Goal: Navigation & Orientation: Find specific page/section

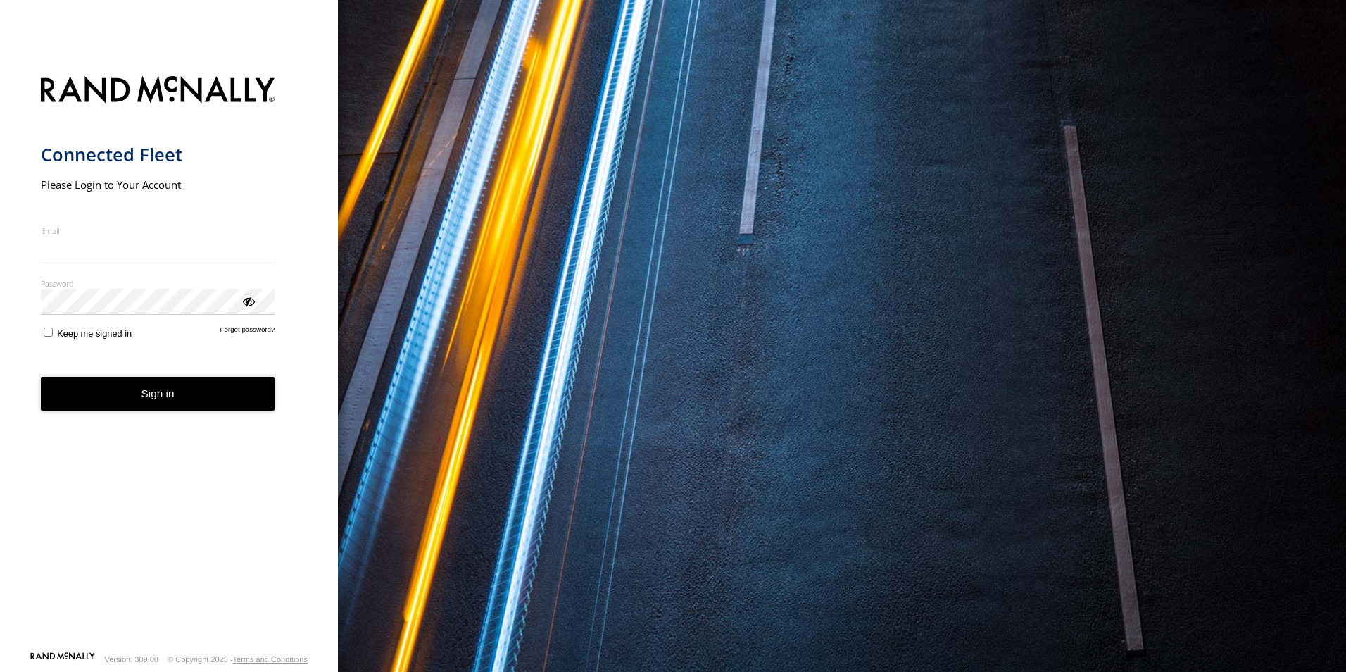
type input "**********"
click at [187, 400] on button "Sign in" at bounding box center [158, 394] width 234 height 35
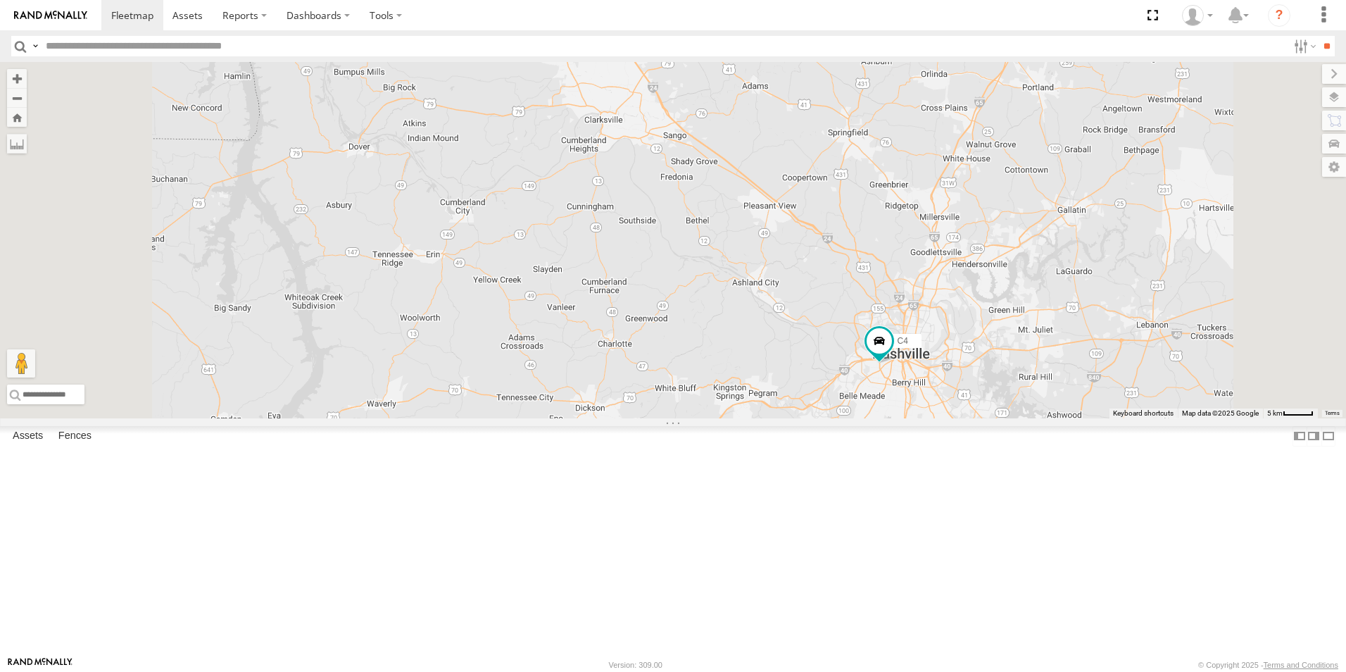
drag, startPoint x: 1071, startPoint y: 505, endPoint x: 1102, endPoint y: 404, distance: 105.4
click at [1102, 404] on div "C2 C4 C6" at bounding box center [673, 240] width 1346 height 356
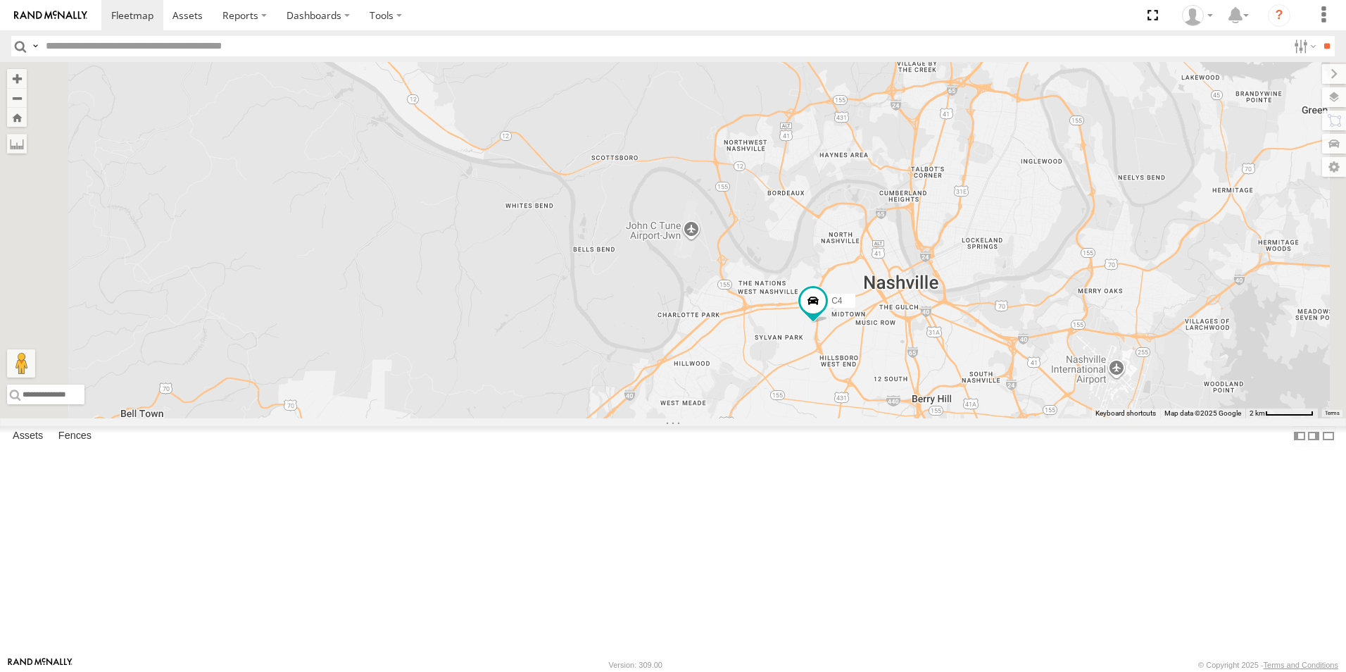
drag, startPoint x: 1025, startPoint y: 532, endPoint x: 1070, endPoint y: 387, distance: 151.7
click at [1070, 387] on div "C2 C4 C6" at bounding box center [673, 240] width 1346 height 356
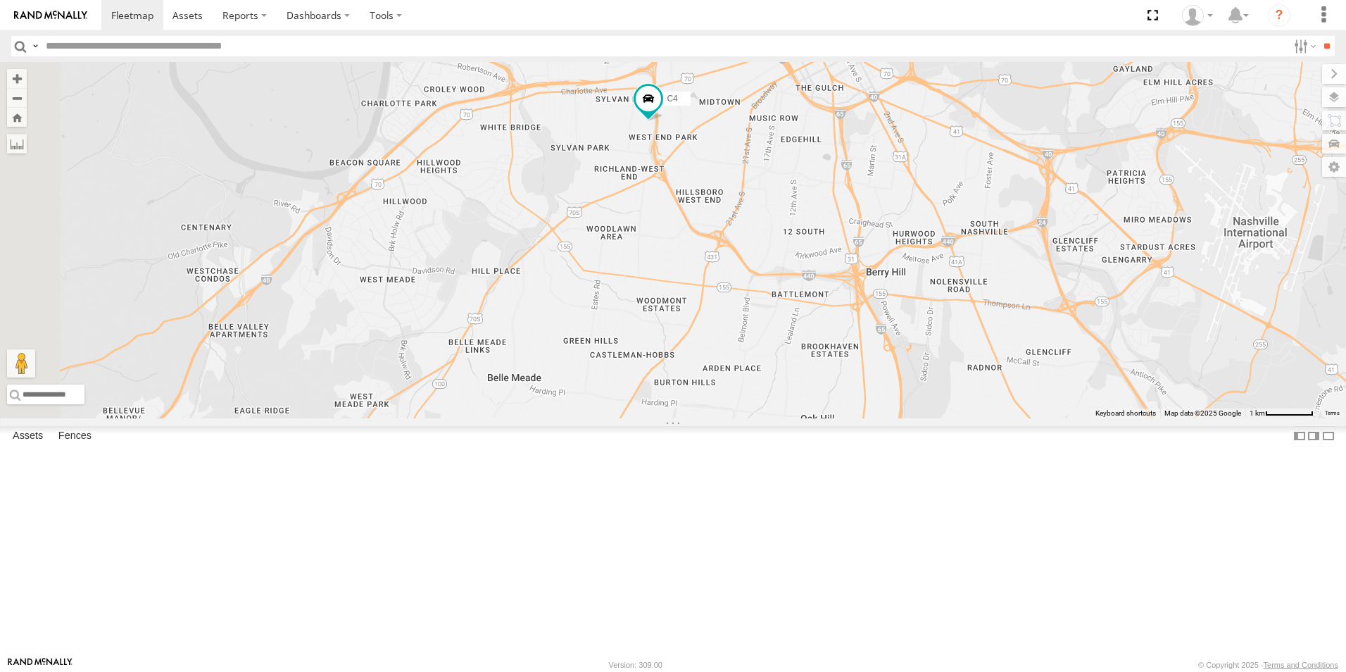
drag, startPoint x: 790, startPoint y: 263, endPoint x: 1029, endPoint y: 338, distance: 251.0
click at [1029, 338] on div "C2 C4 C6" at bounding box center [673, 240] width 1346 height 356
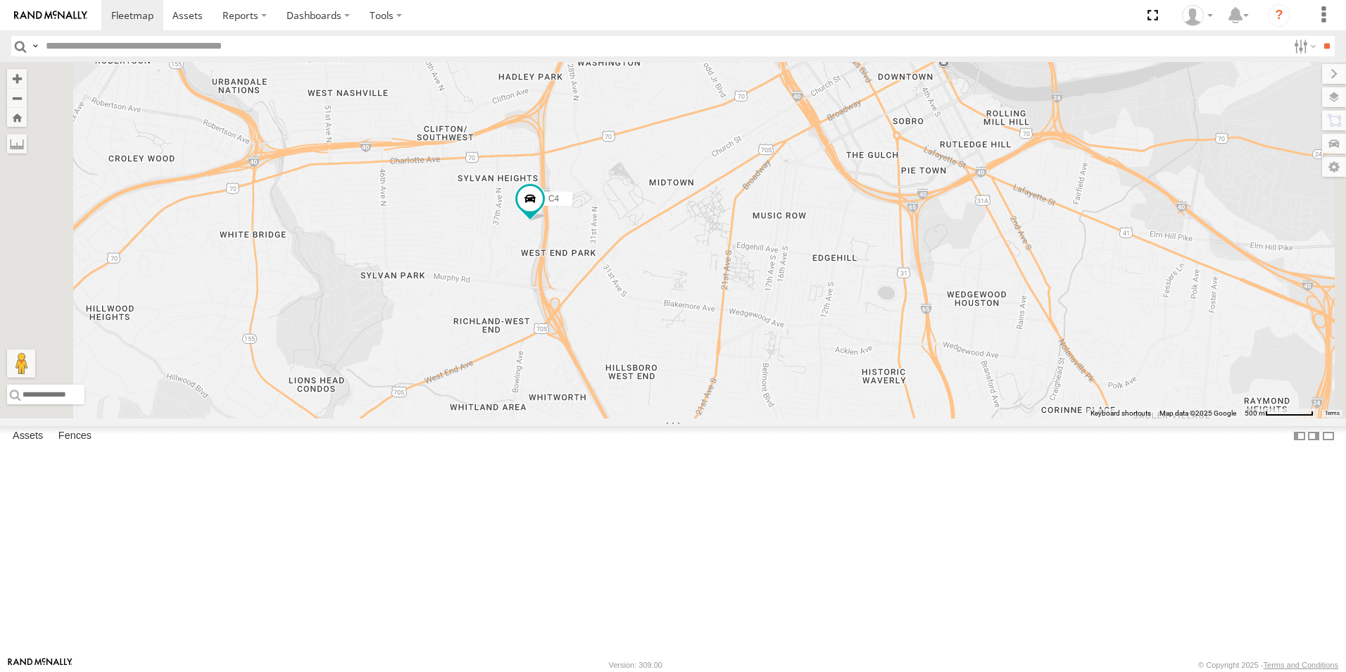
drag, startPoint x: 819, startPoint y: 211, endPoint x: 904, endPoint y: 412, distance: 218.0
click at [904, 412] on div "C2 C4 C6" at bounding box center [673, 240] width 1346 height 356
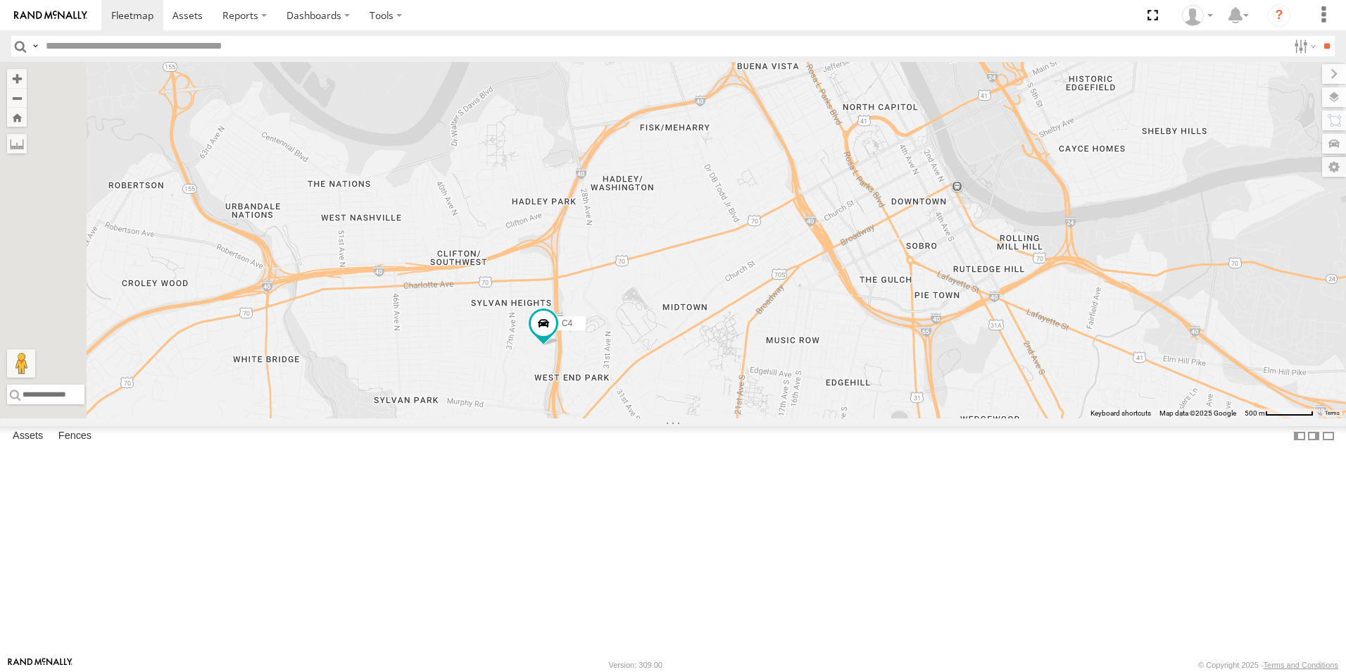
drag, startPoint x: 979, startPoint y: 203, endPoint x: 994, endPoint y: 330, distance: 127.6
click at [994, 330] on div "C2 C4 C6" at bounding box center [673, 240] width 1346 height 356
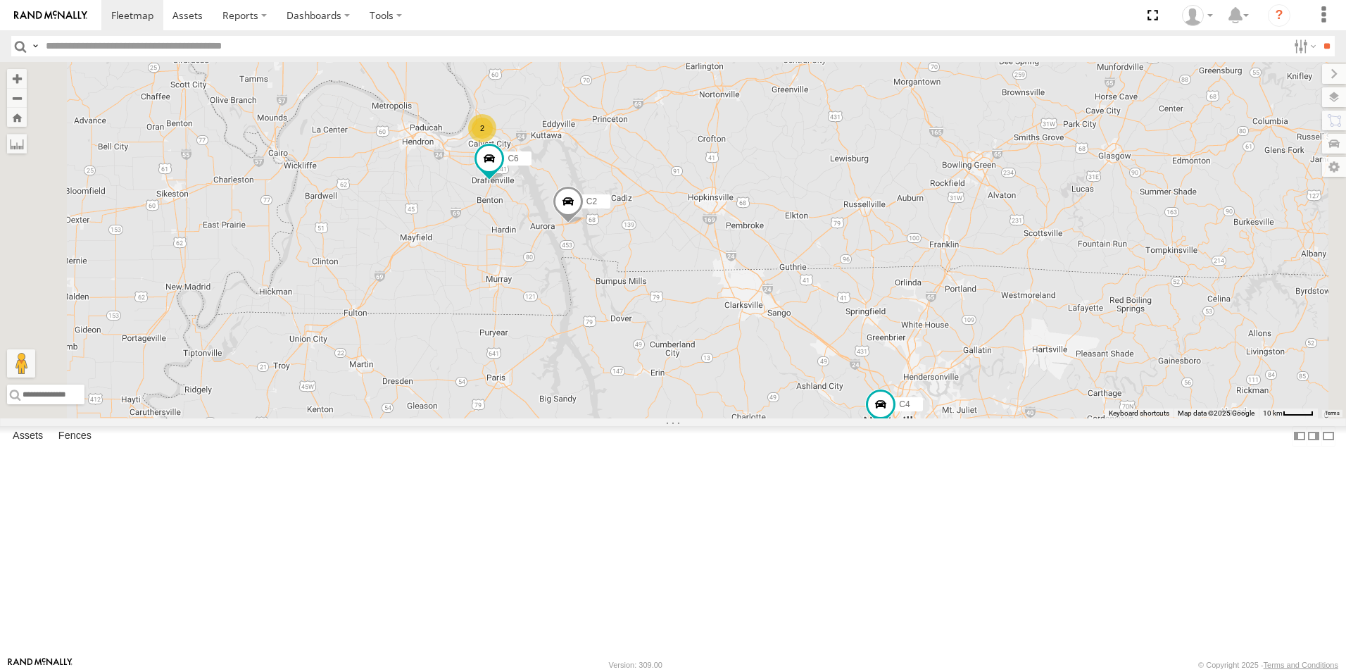
drag, startPoint x: 764, startPoint y: 377, endPoint x: 940, endPoint y: 380, distance: 176.1
click at [940, 380] on div "C2 C4 C6 2" at bounding box center [673, 240] width 1346 height 356
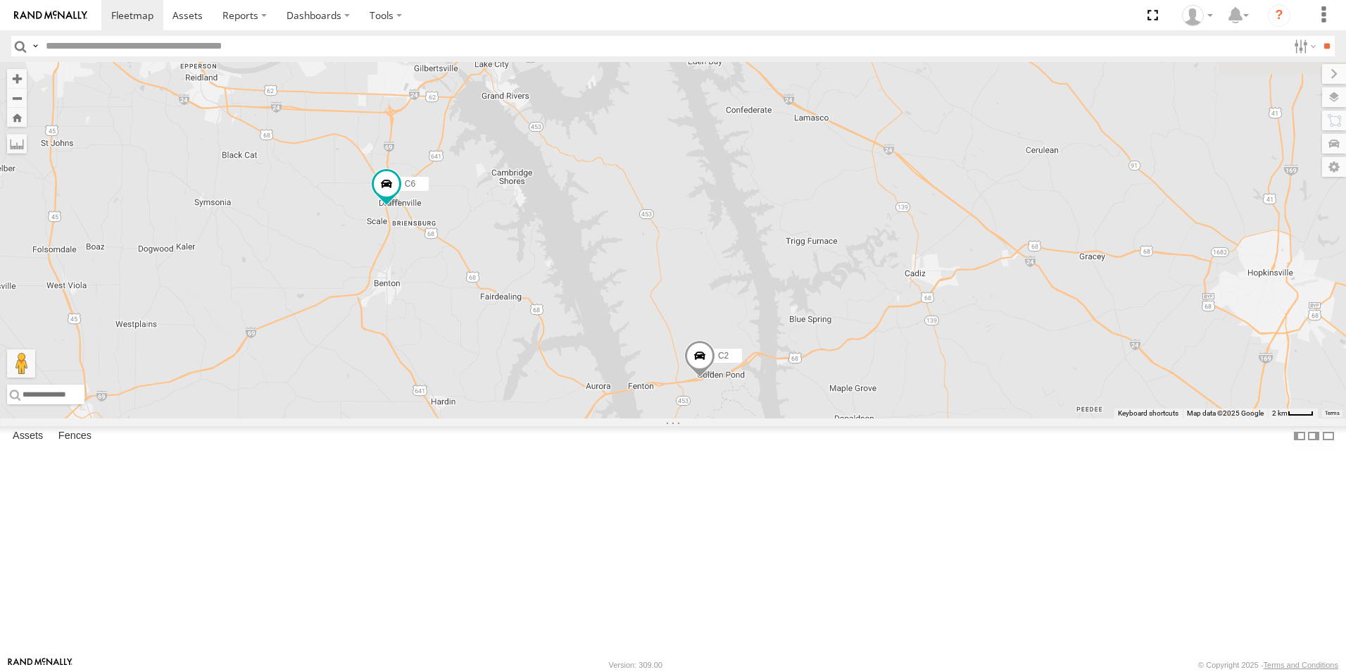
drag, startPoint x: 818, startPoint y: 343, endPoint x: 1115, endPoint y: 564, distance: 371.0
click at [1119, 418] on div "C2 C4 C6" at bounding box center [673, 240] width 1346 height 356
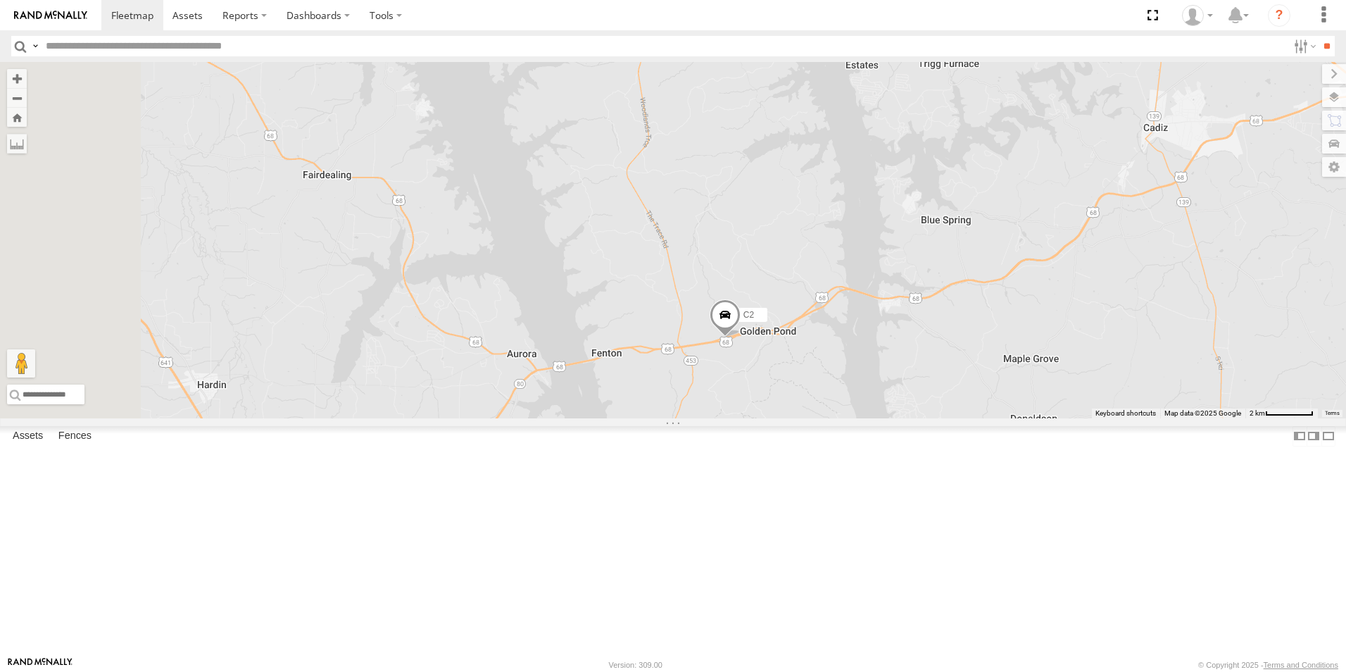
drag, startPoint x: 1030, startPoint y: 536, endPoint x: 1076, endPoint y: 439, distance: 106.8
click at [1076, 418] on div "C2 C4 C6" at bounding box center [673, 240] width 1346 height 356
